Goal: Task Accomplishment & Management: Manage account settings

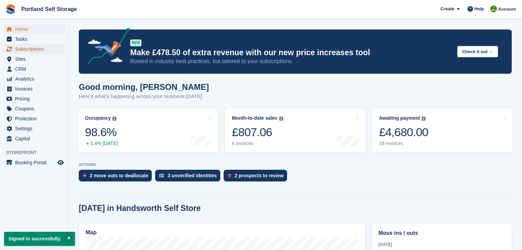
click at [29, 51] on span "Subscriptions" at bounding box center [35, 49] width 41 height 10
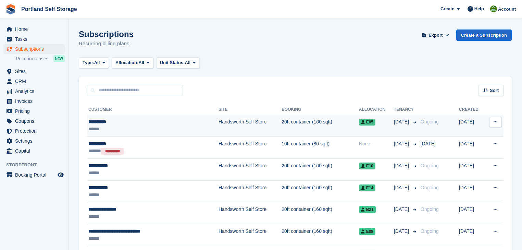
click at [281, 119] on td "20ft container (160 sqft)" at bounding box center [319, 126] width 77 height 22
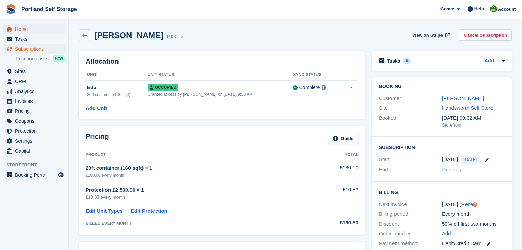
click at [21, 29] on span "Home" at bounding box center [35, 29] width 41 height 10
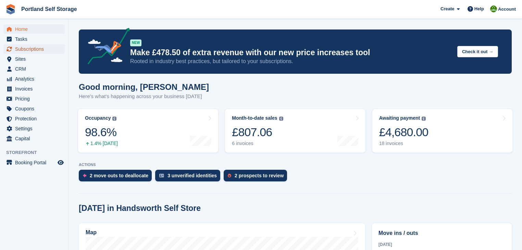
click at [27, 51] on span "Subscriptions" at bounding box center [35, 49] width 41 height 10
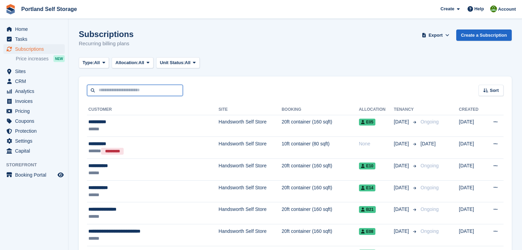
drag, startPoint x: 0, startPoint y: 0, endPoint x: 111, endPoint y: 91, distance: 143.3
click at [111, 91] on input "text" at bounding box center [135, 90] width 96 height 11
type input "**"
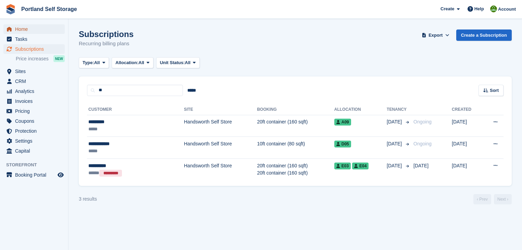
click at [24, 28] on span "Home" at bounding box center [35, 29] width 41 height 10
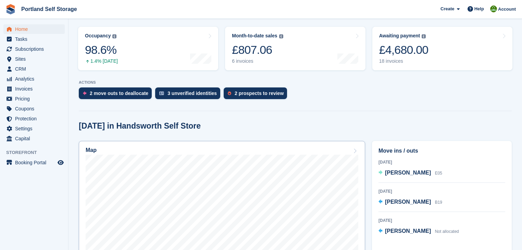
scroll to position [110, 0]
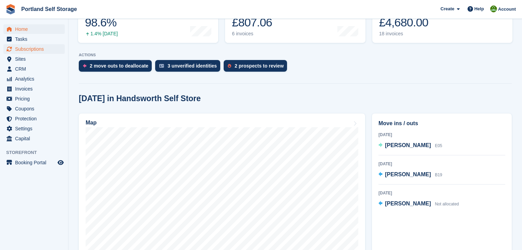
scroll to position [110, 0]
click at [23, 51] on span "Subscriptions" at bounding box center [35, 49] width 41 height 10
